Goal: Navigation & Orientation: Find specific page/section

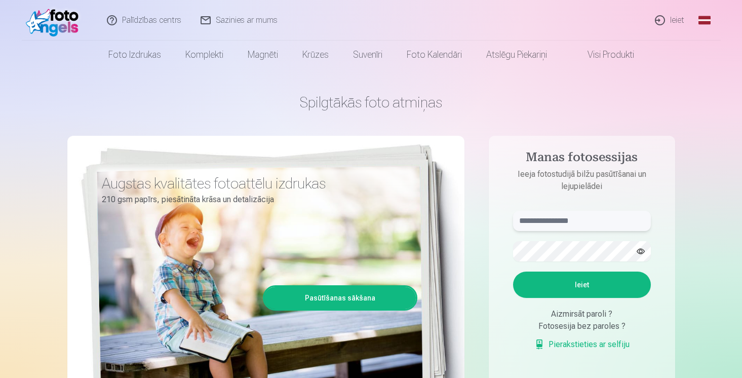
click at [536, 224] on input "text" at bounding box center [582, 221] width 138 height 20
type input "**********"
click at [513, 272] on button "Ieiet" at bounding box center [582, 285] width 138 height 26
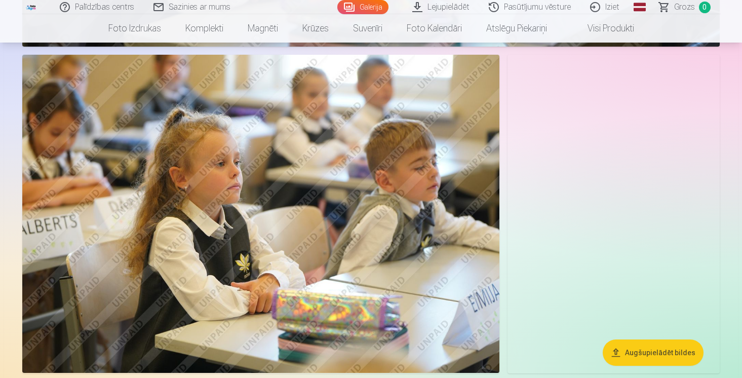
scroll to position [1333, 0]
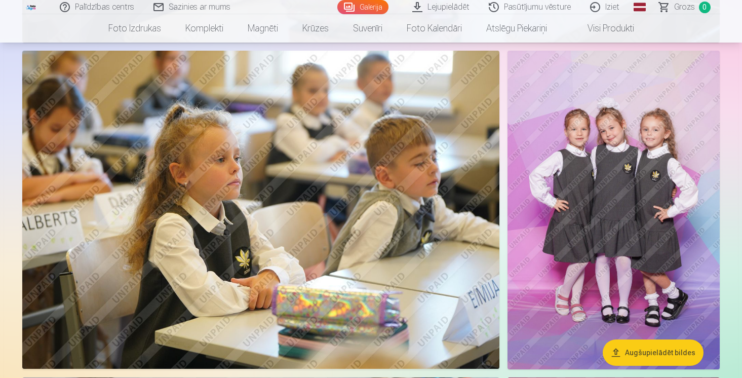
click at [610, 149] on img at bounding box center [614, 210] width 212 height 318
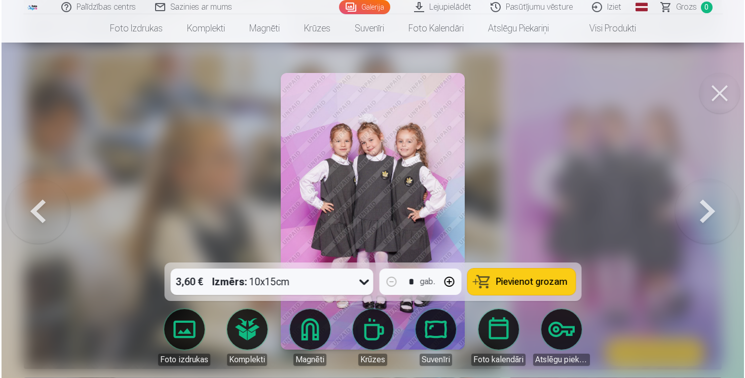
scroll to position [1336, 0]
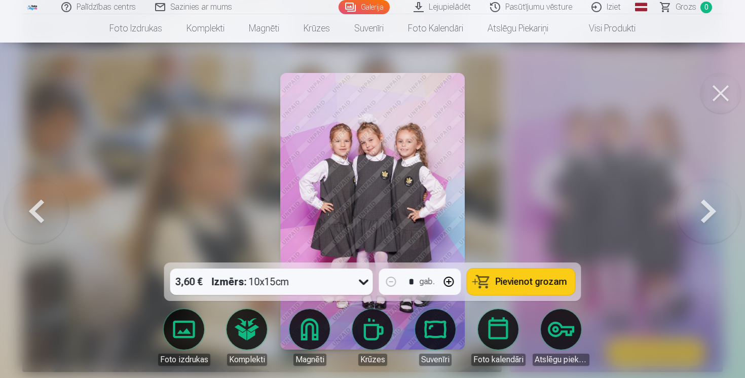
click at [726, 97] on button at bounding box center [720, 93] width 41 height 41
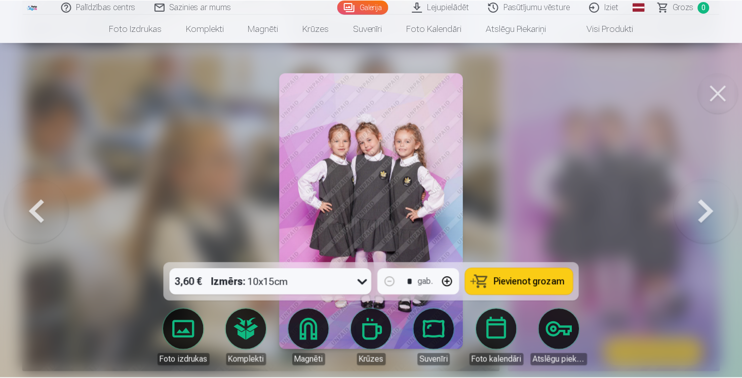
scroll to position [1333, 0]
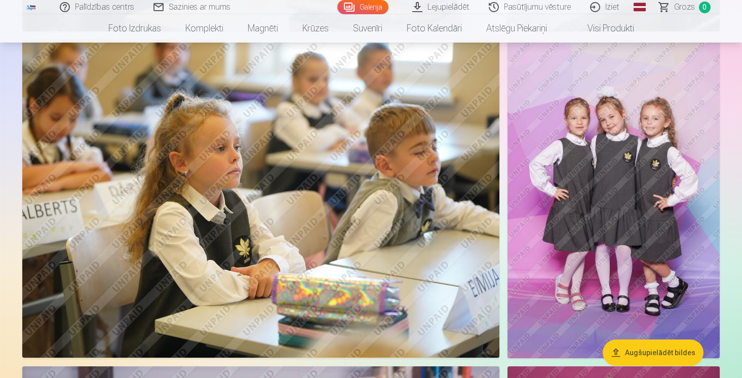
click at [575, 180] on img at bounding box center [614, 199] width 212 height 318
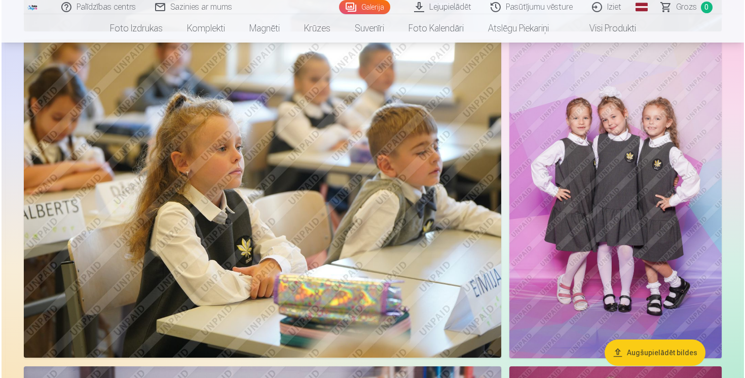
scroll to position [1347, 0]
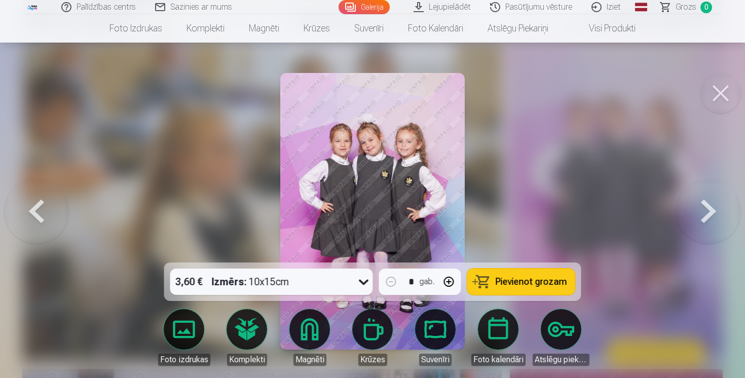
click at [726, 95] on button at bounding box center [720, 93] width 41 height 41
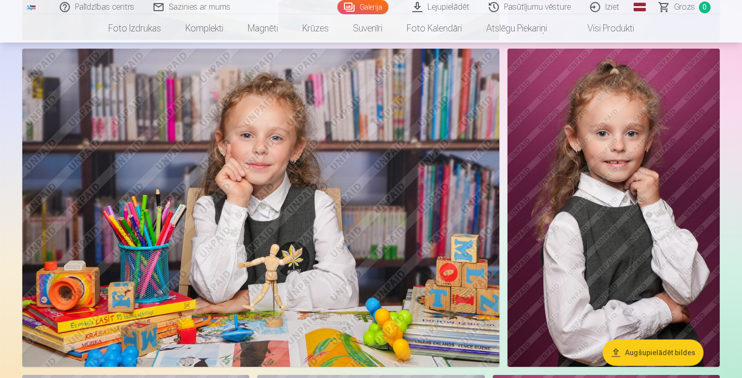
scroll to position [1659, 0]
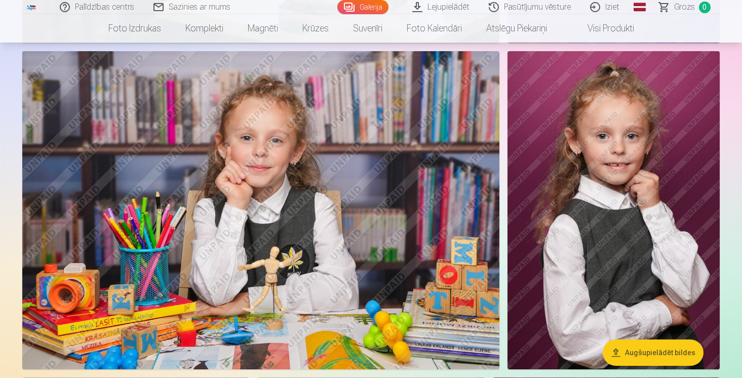
click at [282, 139] on img at bounding box center [260, 210] width 477 height 318
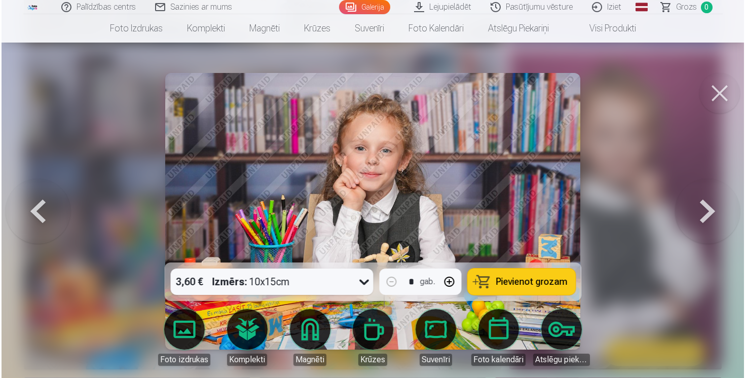
scroll to position [1664, 0]
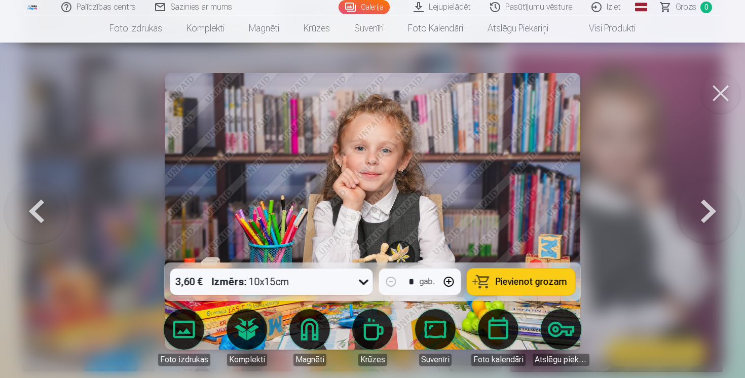
click at [314, 172] on img at bounding box center [372, 211] width 415 height 277
click at [719, 93] on button at bounding box center [720, 93] width 41 height 41
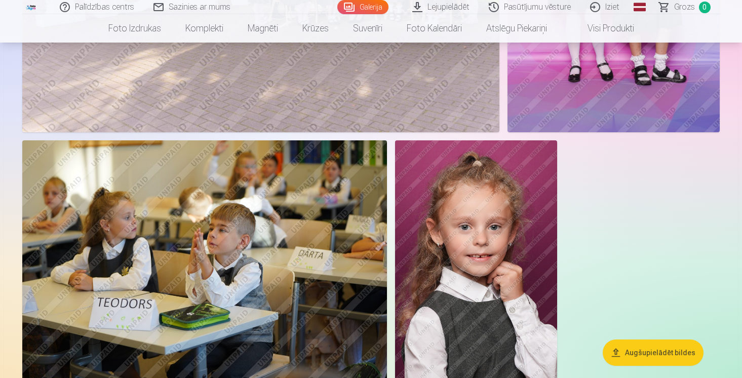
scroll to position [2508, 0]
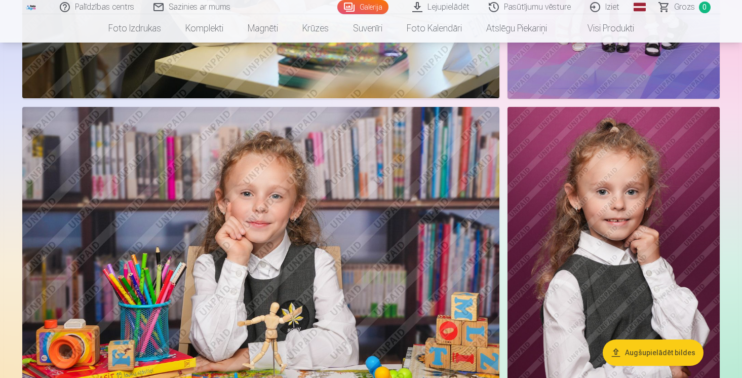
click at [325, 185] on img at bounding box center [260, 266] width 477 height 318
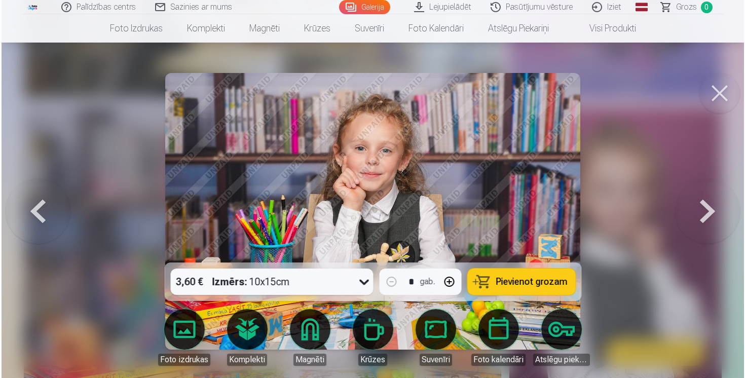
scroll to position [1608, 0]
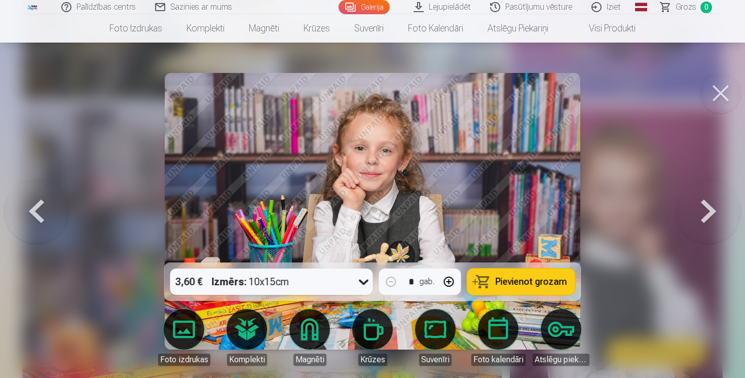
click at [717, 86] on button at bounding box center [720, 93] width 41 height 41
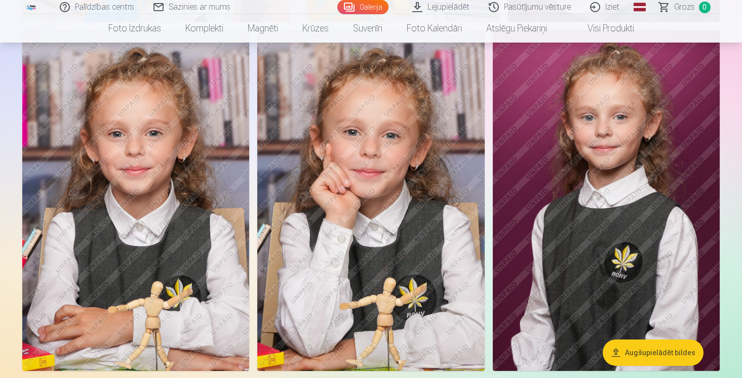
scroll to position [2008, 0]
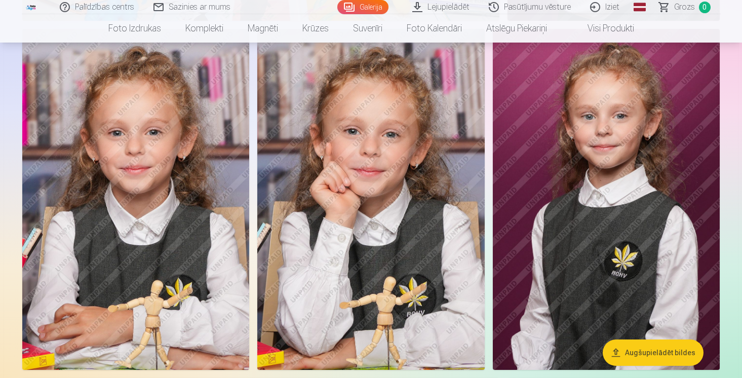
click at [379, 166] on img at bounding box center [370, 199] width 227 height 341
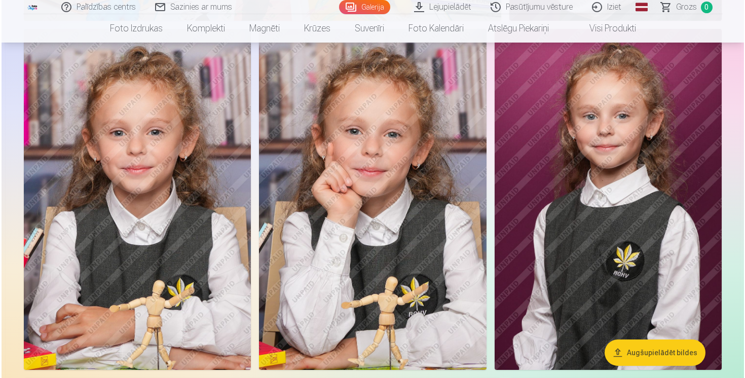
scroll to position [2014, 0]
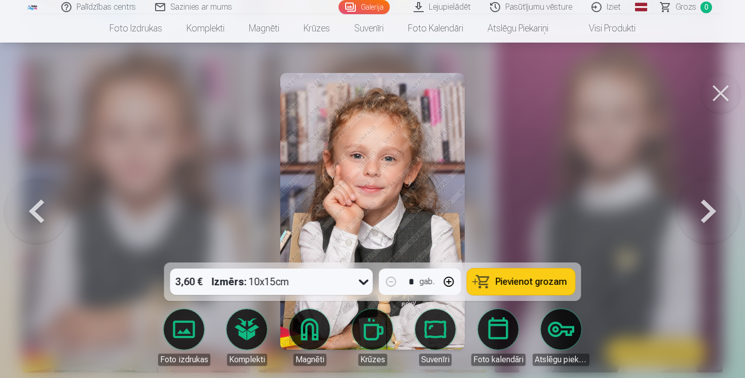
click at [709, 94] on button at bounding box center [720, 93] width 41 height 41
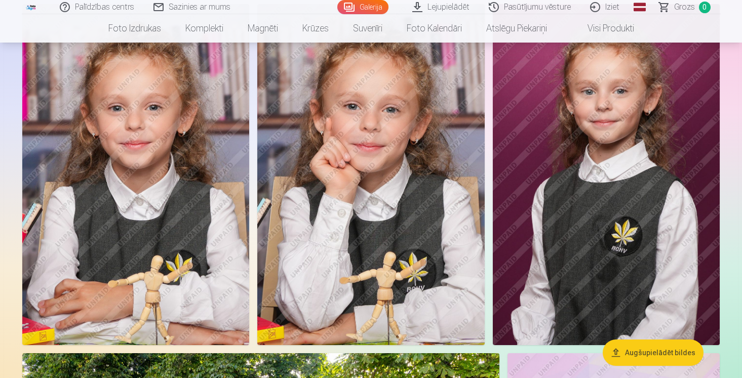
scroll to position [2034, 0]
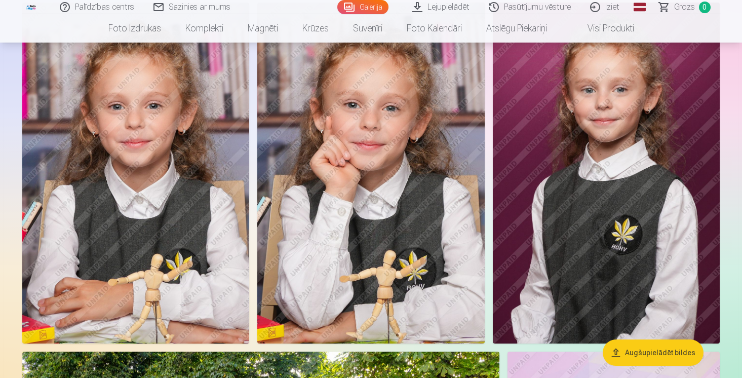
click at [385, 156] on img at bounding box center [370, 173] width 227 height 341
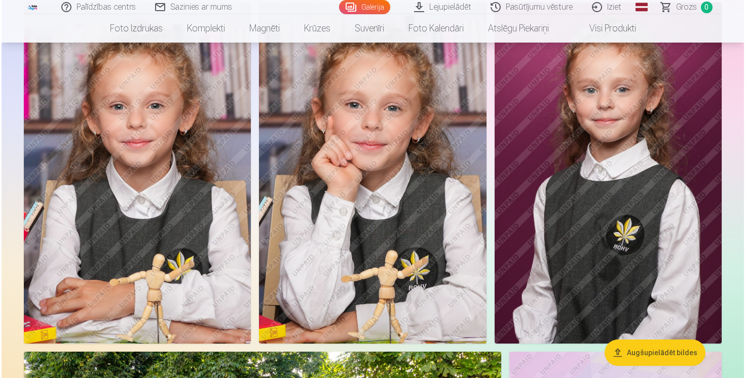
scroll to position [2041, 0]
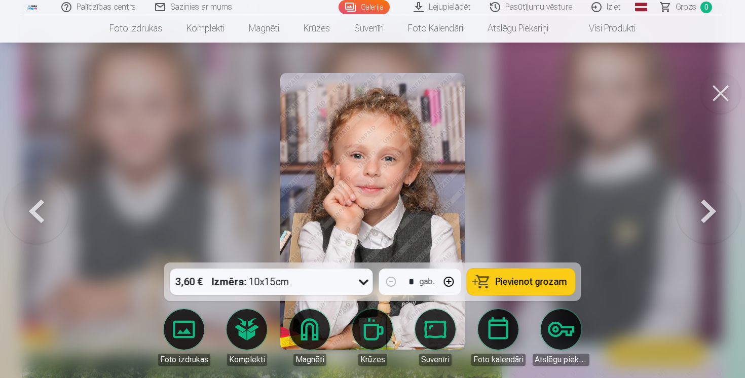
click at [720, 96] on button at bounding box center [720, 93] width 41 height 41
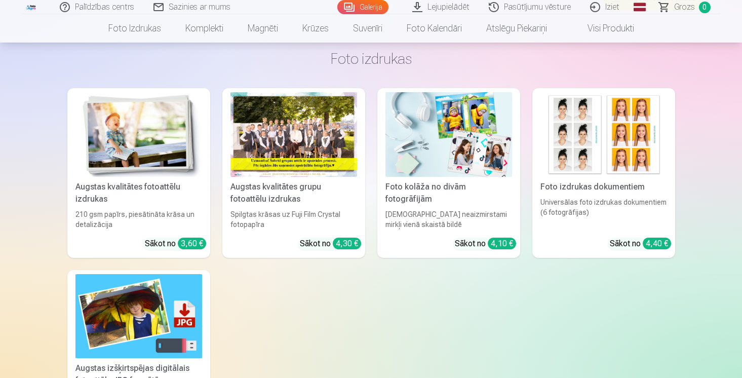
scroll to position [2964, 0]
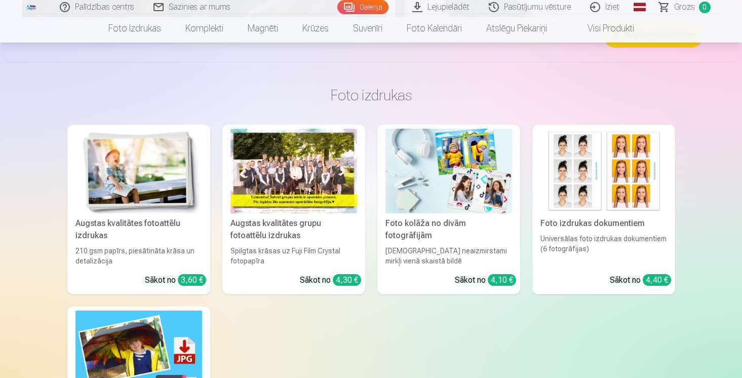
scroll to position [2890, 0]
